Goal: Information Seeking & Learning: Learn about a topic

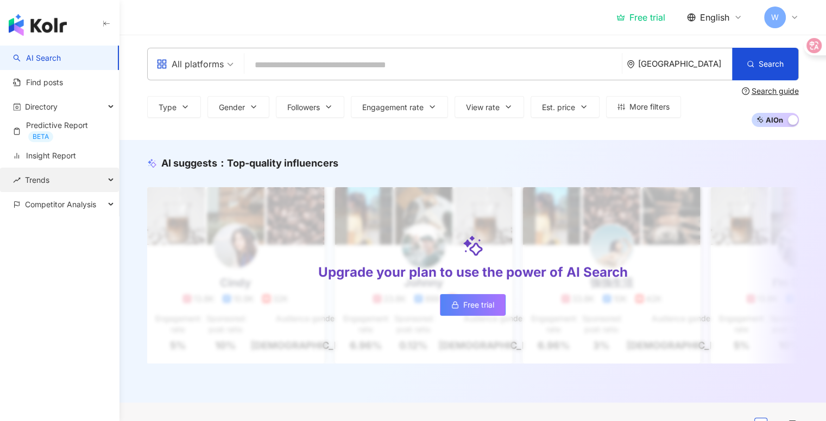
click at [72, 182] on div "Trends" at bounding box center [59, 180] width 119 height 24
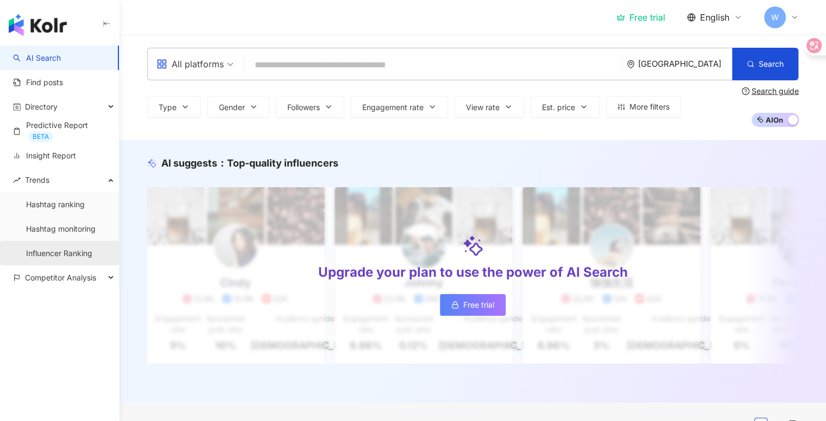
click at [85, 256] on link "Influencer Ranking" at bounding box center [59, 253] width 66 height 11
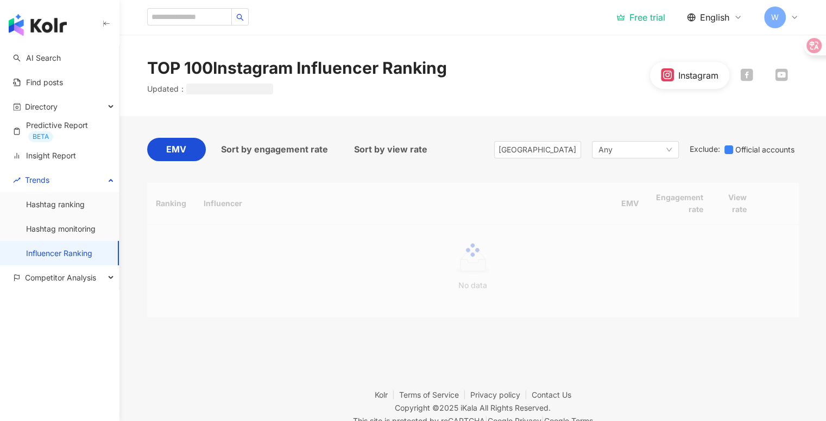
click at [76, 252] on link "Influencer Ranking" at bounding box center [59, 253] width 66 height 11
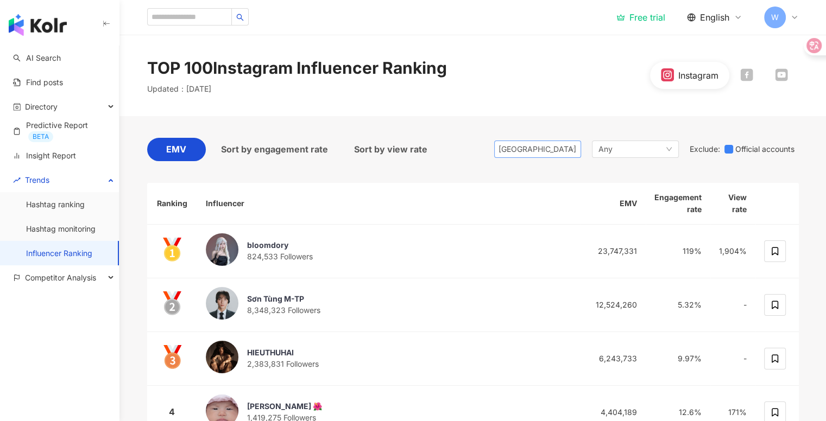
click at [549, 150] on span "[GEOGRAPHIC_DATA]" at bounding box center [537, 149] width 78 height 16
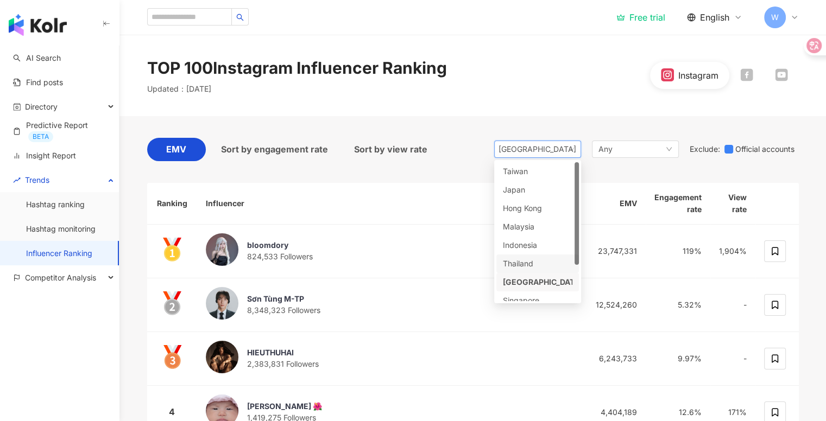
click at [534, 265] on div "Thailand" at bounding box center [520, 264] width 35 height 12
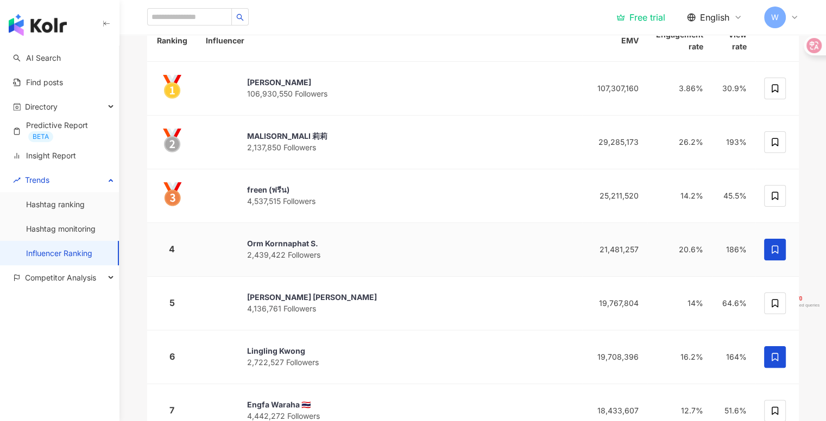
scroll to position [164, 0]
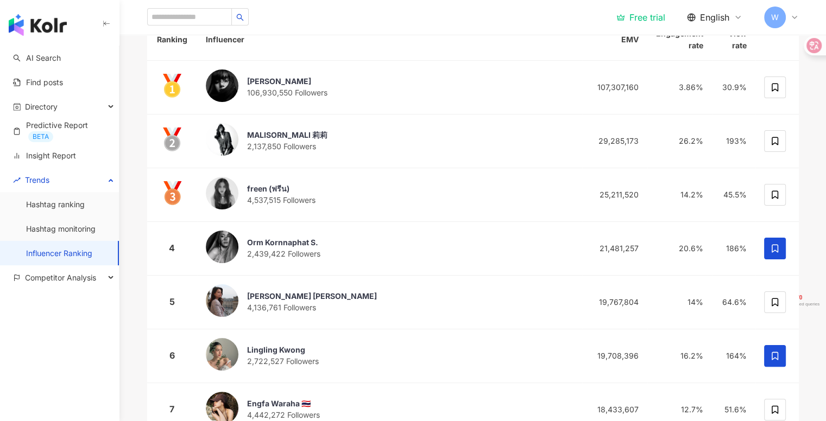
click at [141, 325] on div "EMV Sort by engagement rate Sort by view rate [GEOGRAPHIC_DATA] id th vn [GEOGR…" at bounding box center [472, 286] width 695 height 668
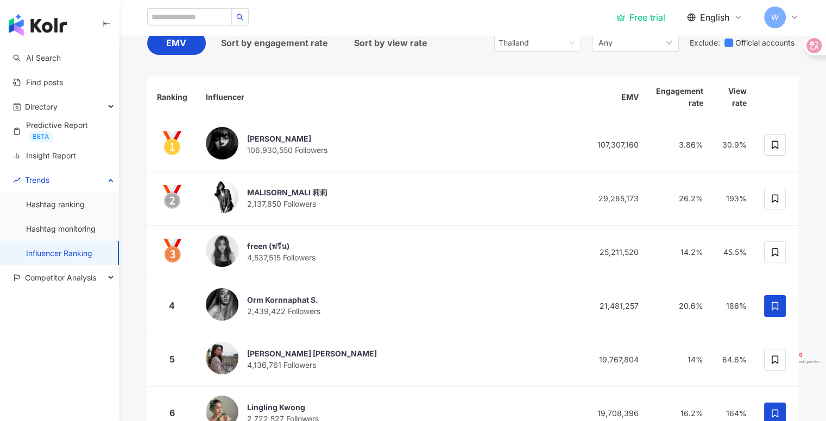
scroll to position [0, 0]
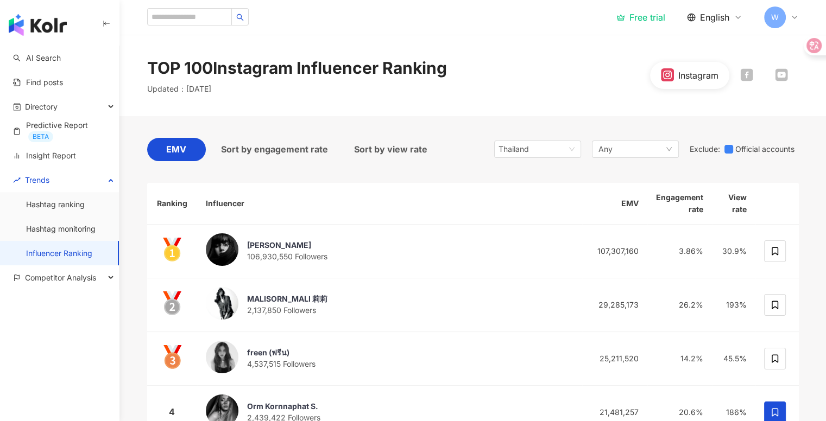
click at [517, 110] on div "TOP 100 Instagram Influencer Ranking Updated ： [DATE] Instagram" at bounding box center [472, 75] width 706 height 81
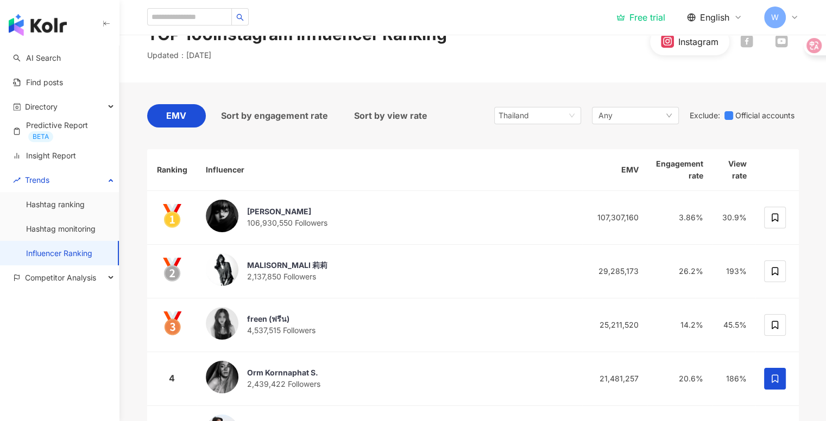
scroll to position [34, 0]
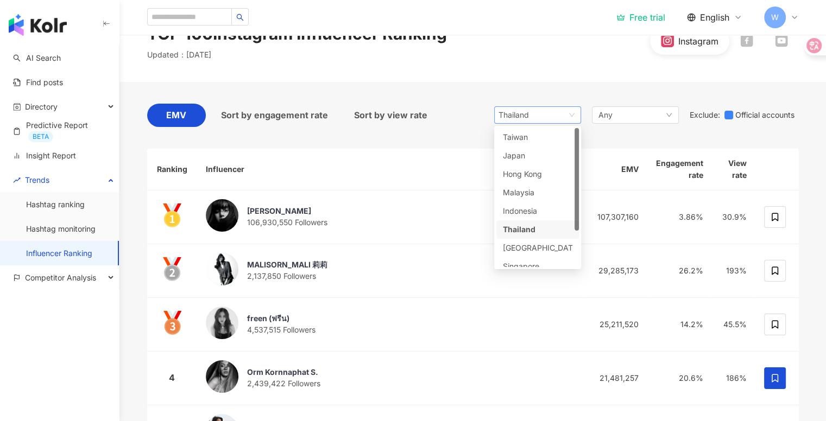
click at [551, 113] on span "Thailand" at bounding box center [537, 115] width 78 height 16
click at [615, 120] on div "Any" at bounding box center [635, 114] width 87 height 17
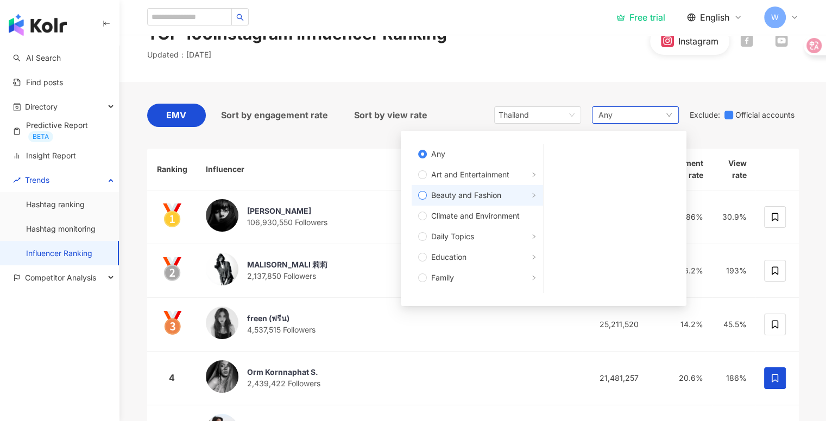
click at [483, 194] on span "Beauty and Fashion" at bounding box center [466, 195] width 70 height 12
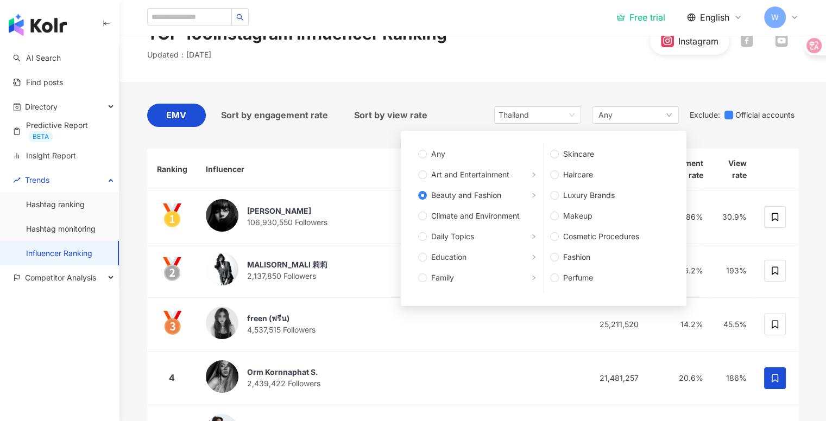
click at [545, 78] on div "TOP 100 Instagram Influencer Ranking Updated ： [DATE] Instagram" at bounding box center [472, 41] width 706 height 81
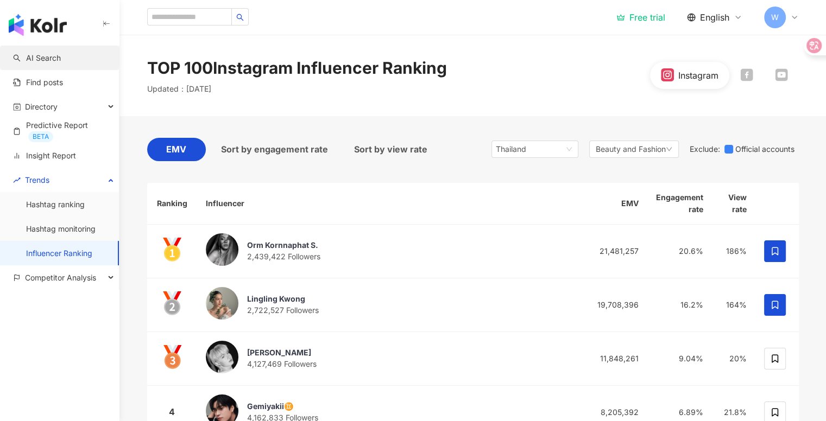
click at [46, 59] on link "AI Search" at bounding box center [37, 58] width 48 height 11
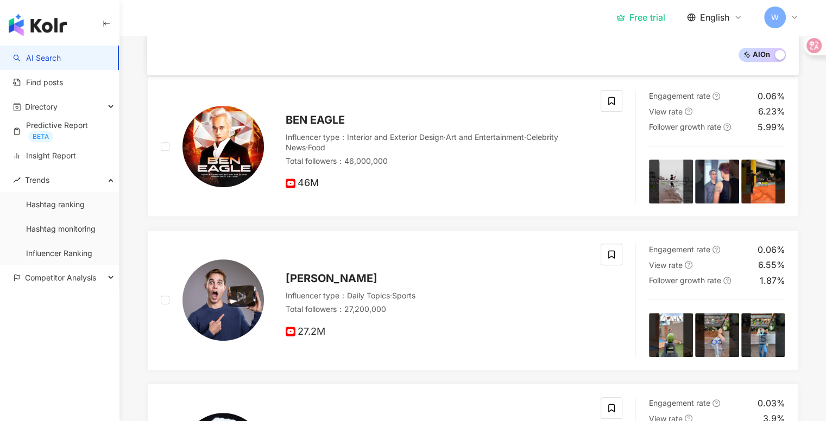
scroll to position [529, 0]
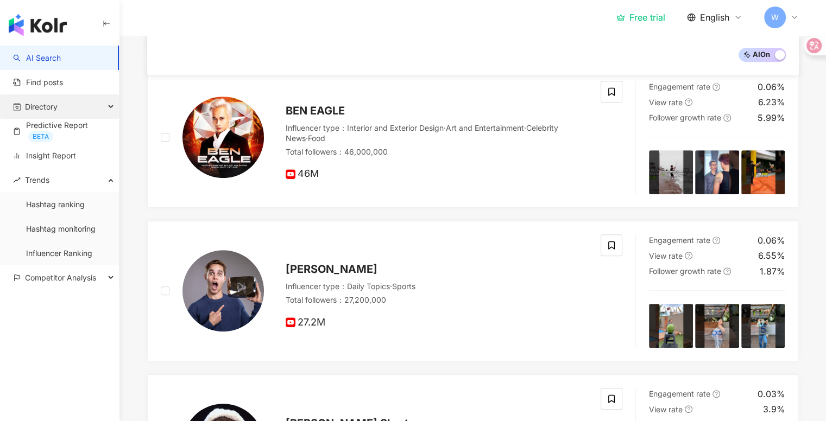
click at [102, 104] on div "Directory" at bounding box center [59, 106] width 119 height 24
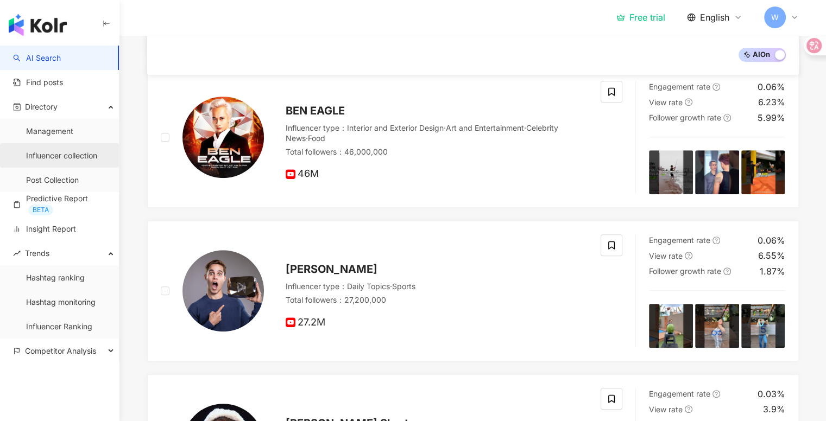
click at [87, 153] on link "Influencer collection" at bounding box center [61, 155] width 71 height 11
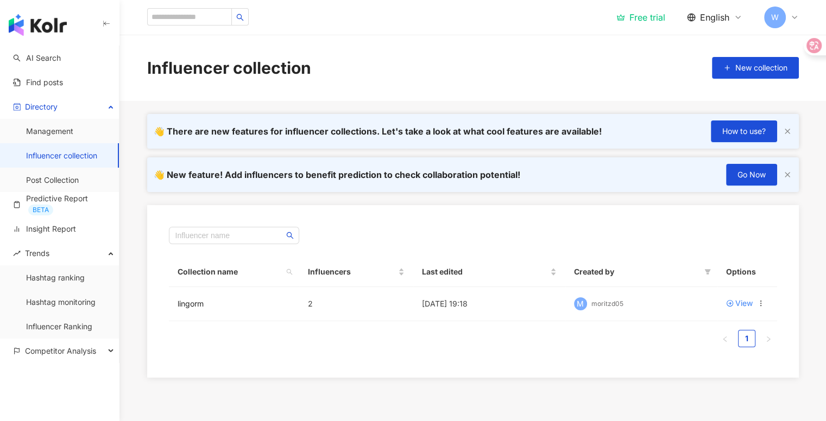
scroll to position [77, 0]
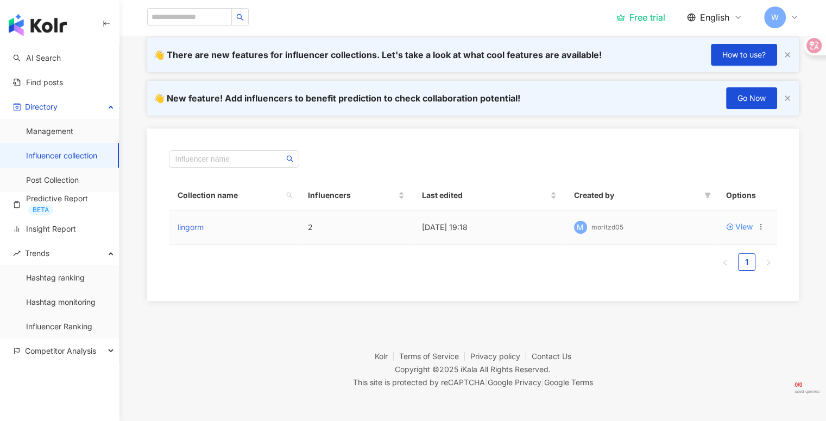
click at [191, 231] on link "lingorm" at bounding box center [191, 227] width 26 height 9
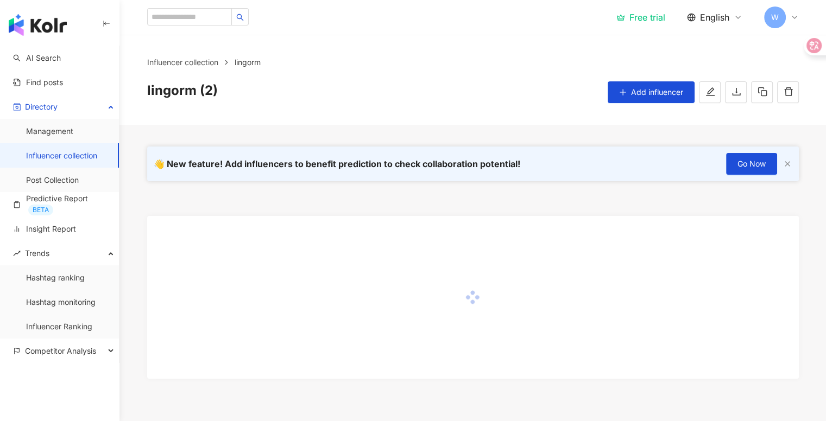
scroll to position [78, 0]
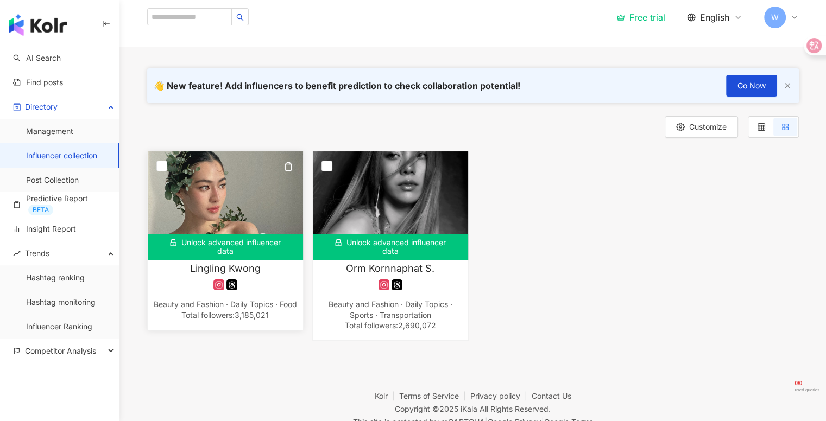
click at [243, 203] on img at bounding box center [225, 205] width 155 height 109
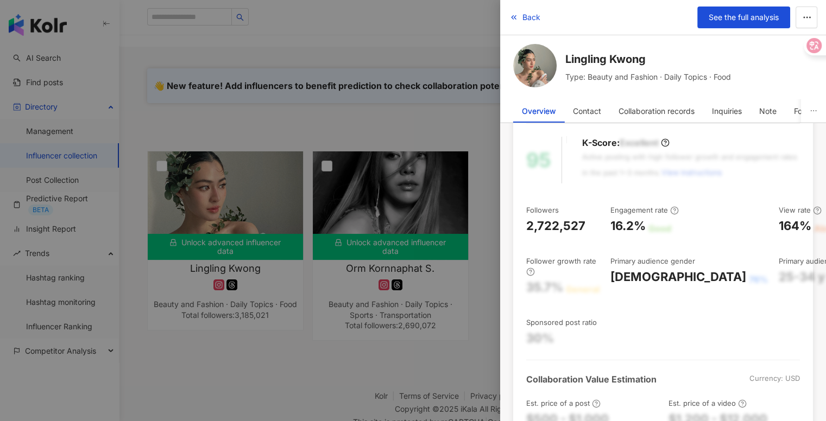
scroll to position [93, 0]
click at [441, 231] on div at bounding box center [413, 210] width 826 height 421
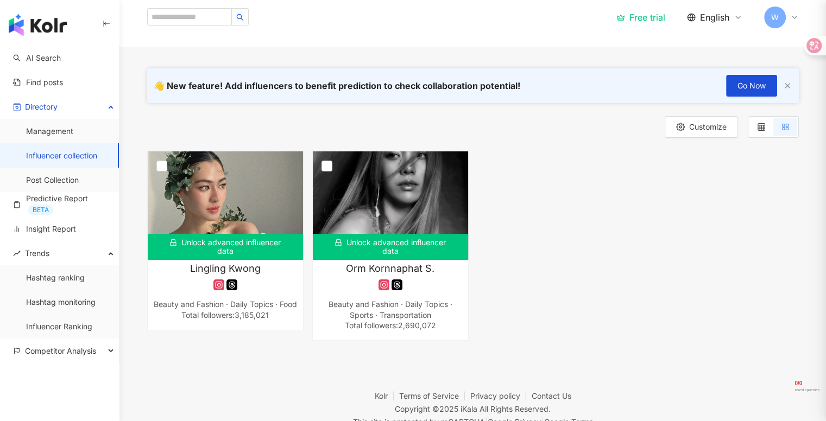
click at [407, 214] on img at bounding box center [390, 205] width 155 height 109
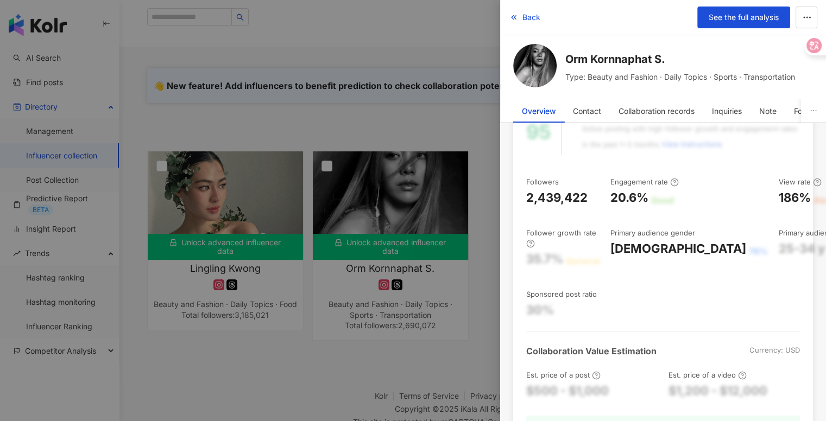
scroll to position [123, 0]
click at [432, 200] on div at bounding box center [413, 210] width 826 height 421
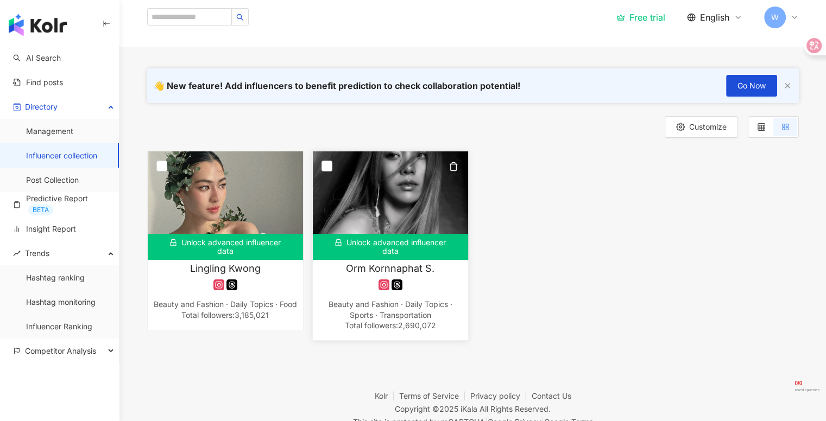
click at [377, 206] on img at bounding box center [390, 205] width 155 height 109
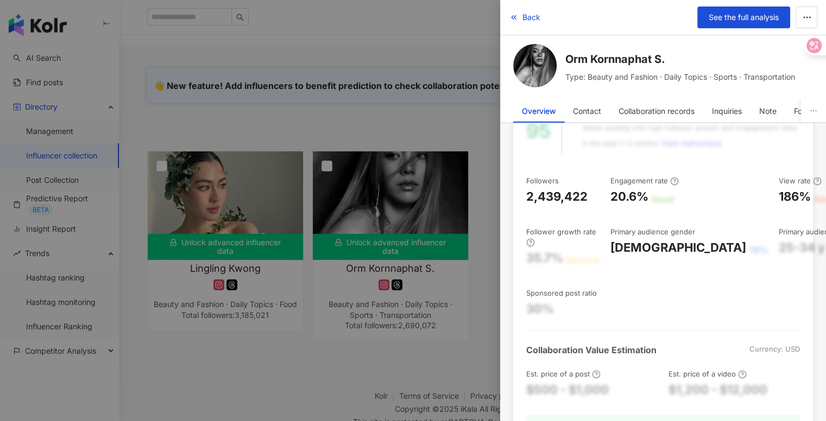
click at [260, 201] on div at bounding box center [413, 210] width 826 height 421
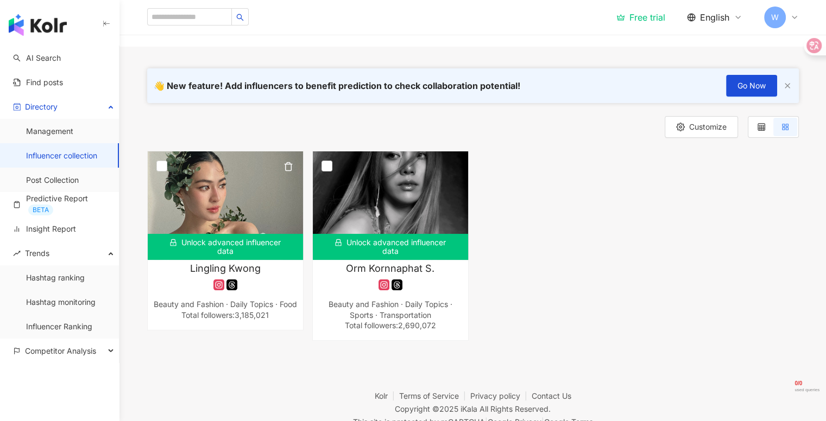
click at [245, 202] on img at bounding box center [225, 205] width 155 height 109
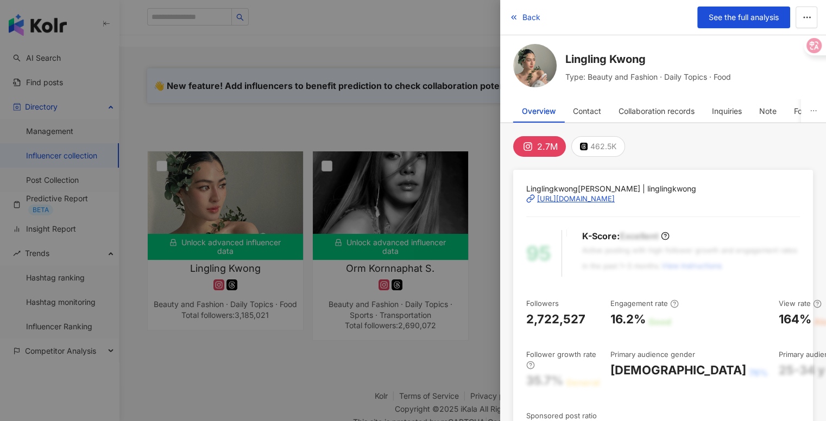
click at [387, 213] on div at bounding box center [413, 210] width 826 height 421
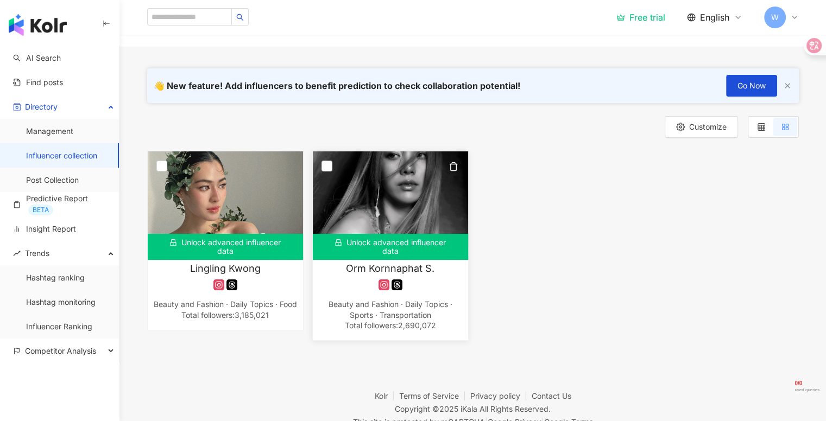
click at [394, 208] on img at bounding box center [390, 205] width 155 height 109
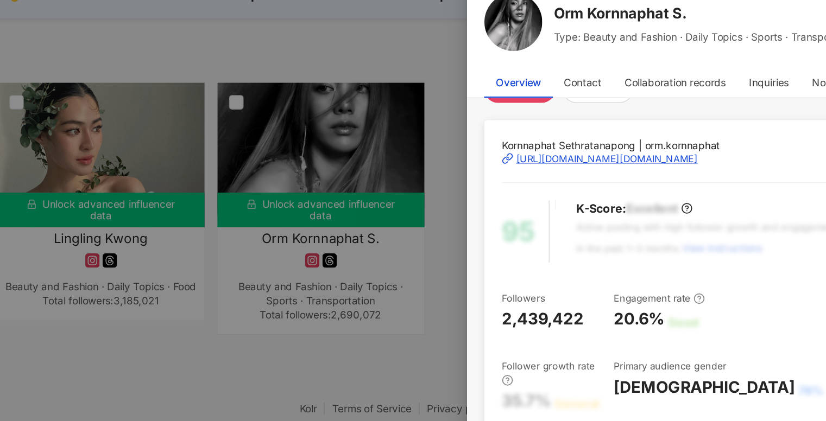
scroll to position [118, 0]
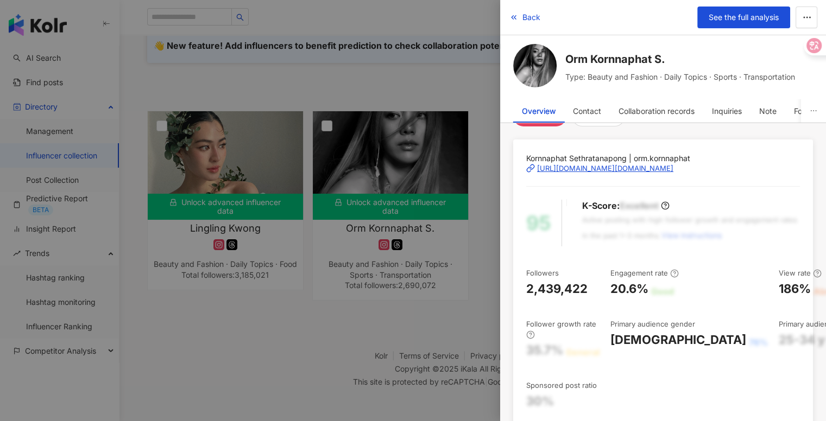
click at [159, 180] on div at bounding box center [413, 210] width 826 height 421
click at [208, 164] on div at bounding box center [413, 210] width 826 height 421
click at [208, 166] on div at bounding box center [413, 210] width 826 height 421
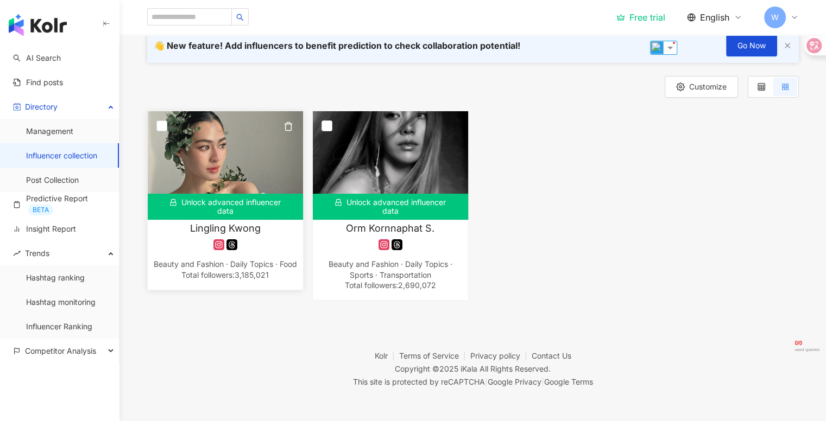
click at [192, 176] on img at bounding box center [225, 165] width 155 height 109
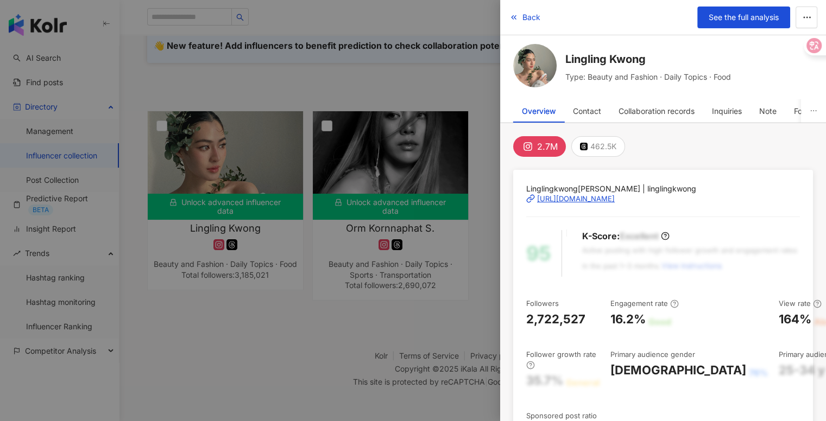
click at [592, 186] on span "Linglingkwong[PERSON_NAME] | linglingkwong" at bounding box center [663, 189] width 274 height 12
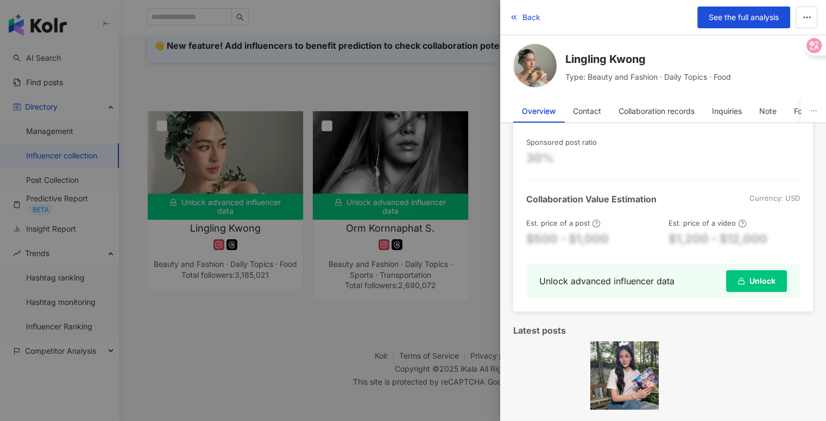
scroll to position [0, 0]
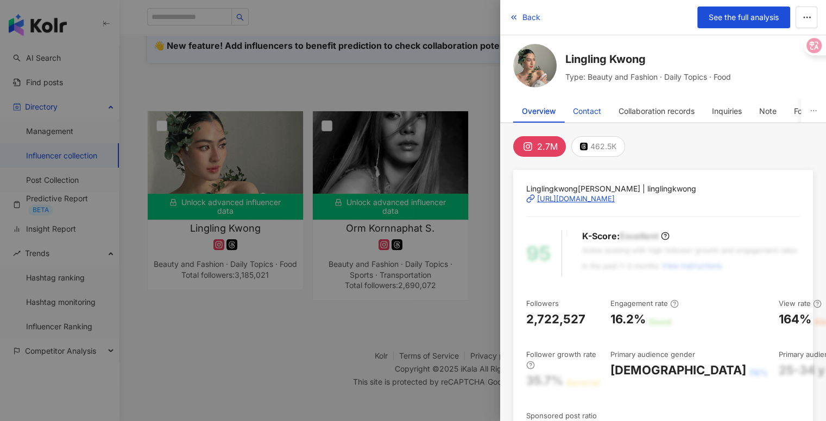
click at [581, 112] on div "Contact" at bounding box center [587, 111] width 28 height 22
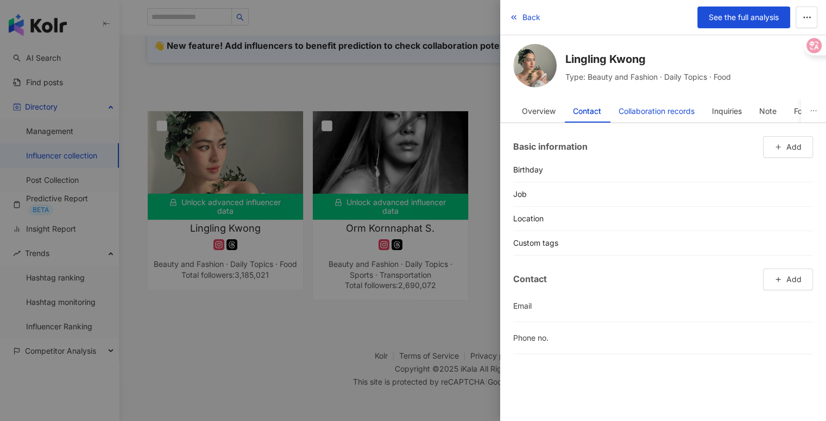
click at [652, 108] on div "Collaboration records" at bounding box center [656, 111] width 76 height 22
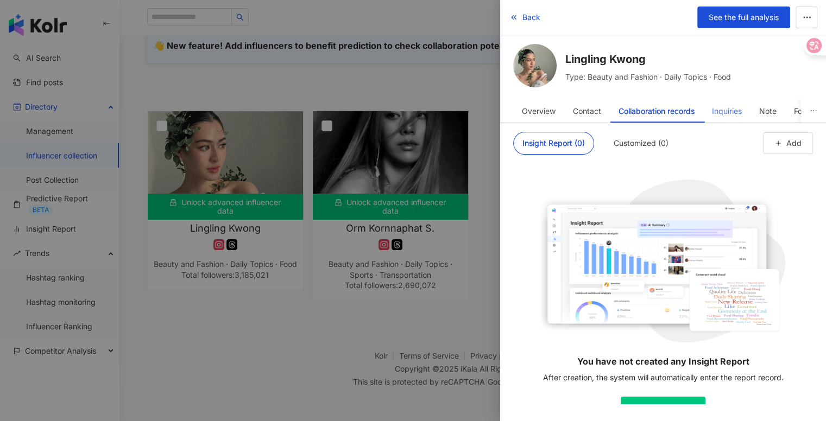
click at [745, 118] on div "Inquiries" at bounding box center [726, 110] width 47 height 23
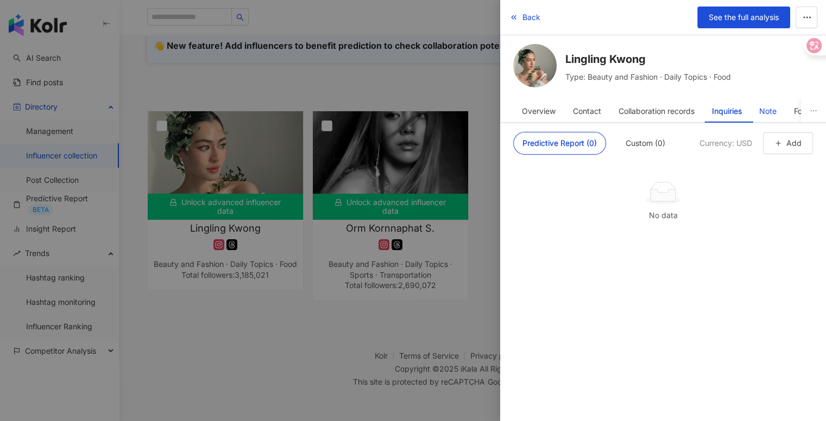
click at [770, 117] on div "Note" at bounding box center [767, 111] width 17 height 22
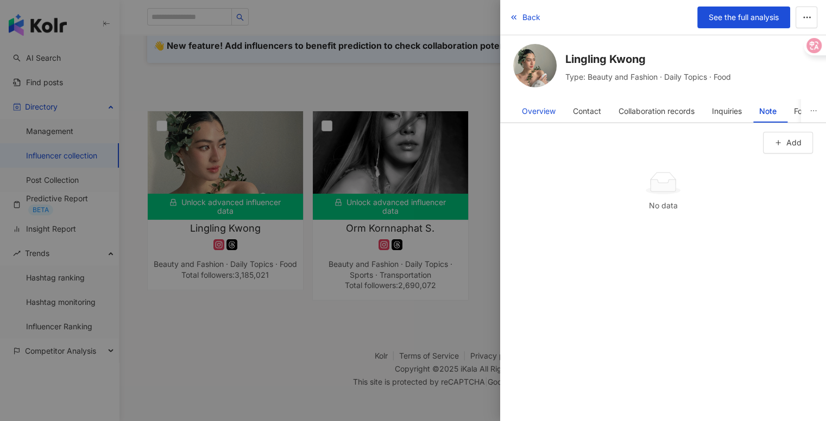
click at [531, 117] on div "Overview" at bounding box center [539, 111] width 34 height 22
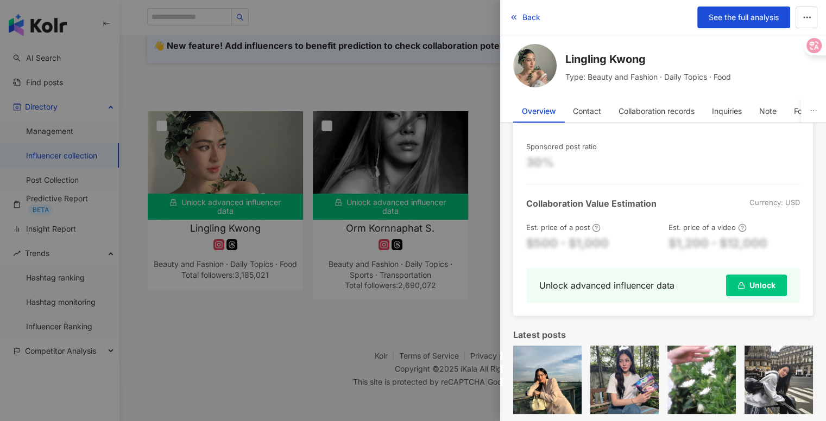
scroll to position [274, 0]
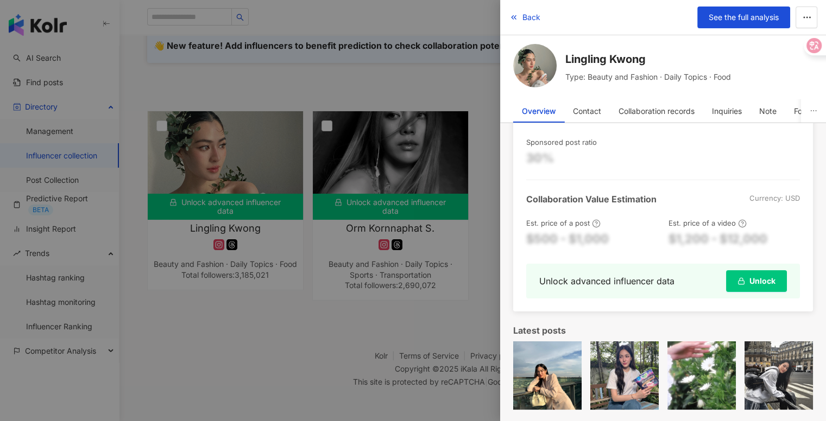
click at [384, 271] on div at bounding box center [413, 210] width 826 height 421
